Goal: Information Seeking & Learning: Find specific fact

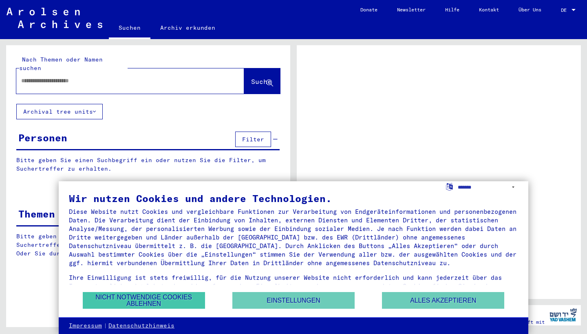
click at [138, 299] on button "Nicht notwendige Cookies ablehnen" at bounding box center [144, 300] width 122 height 17
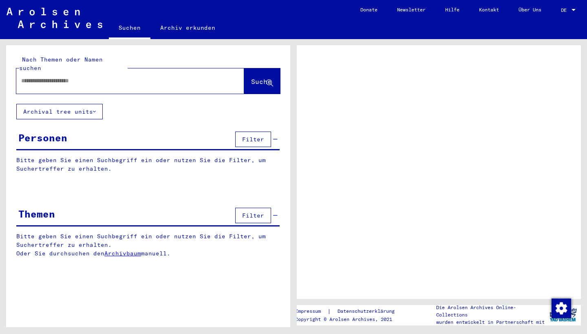
click at [115, 77] on input "text" at bounding box center [122, 81] width 203 height 9
type input "*"
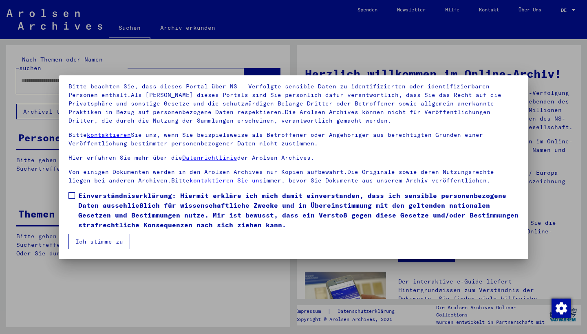
scroll to position [53, 0]
click at [100, 244] on button "Ich stimme zu" at bounding box center [100, 241] width 62 height 15
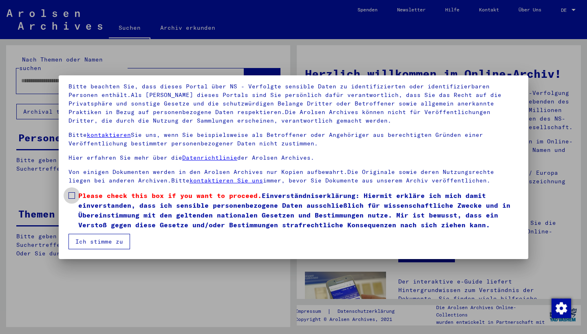
click at [70, 196] on span at bounding box center [72, 195] width 7 height 7
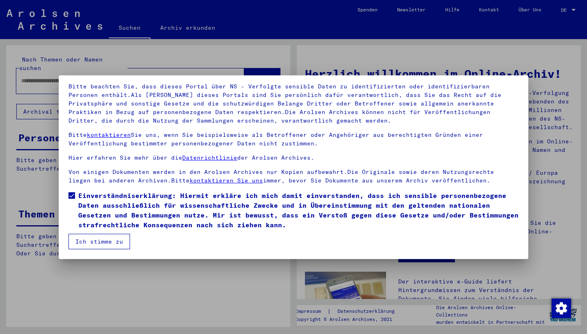
click at [75, 243] on button "Ich stimme zu" at bounding box center [100, 241] width 62 height 15
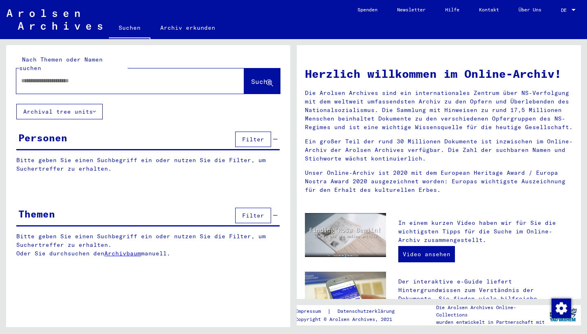
click at [71, 77] on input "text" at bounding box center [120, 81] width 199 height 9
type input "**********"
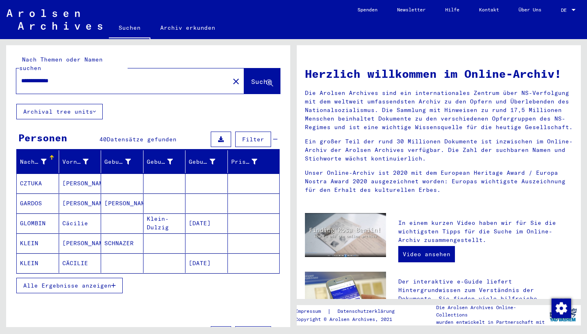
click at [211, 292] on div "Nachname Vorname Geburtsname Geburt‏ Geburtsdatum Prisoner # CZTUKA [PERSON_NAM…" at bounding box center [148, 227] width 284 height 154
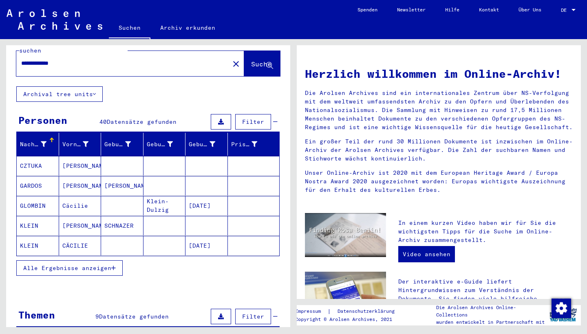
scroll to position [9, 0]
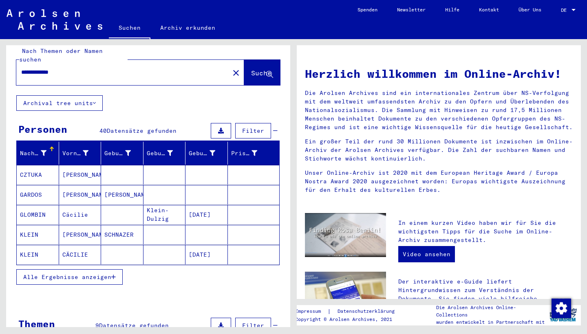
click at [62, 274] on span "Alle Ergebnisse anzeigen" at bounding box center [67, 277] width 88 height 7
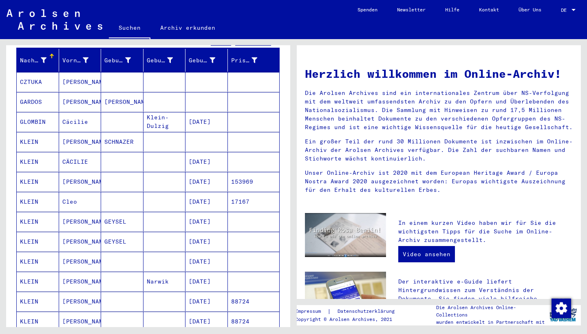
scroll to position [101, 0]
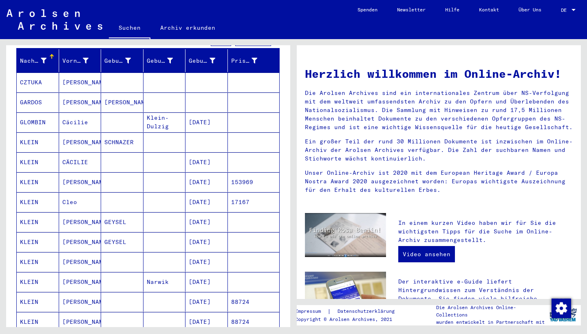
click at [28, 252] on mat-cell "KLEIN" at bounding box center [38, 262] width 42 height 20
